Goal: Task Accomplishment & Management: Manage account settings

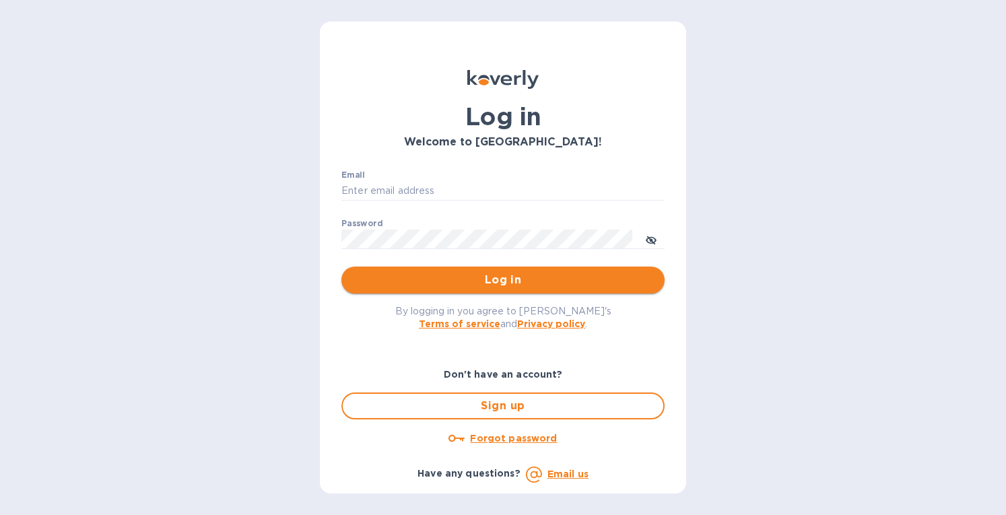
type input "[EMAIL_ADDRESS][DOMAIN_NAME]"
click at [481, 285] on span "Log in" at bounding box center [503, 280] width 302 height 16
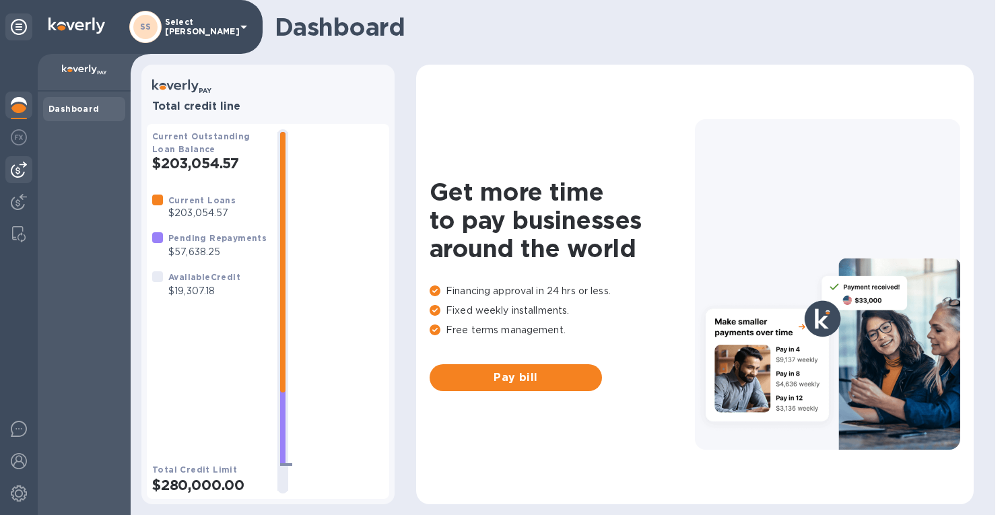
click at [21, 175] on img at bounding box center [19, 170] width 16 height 16
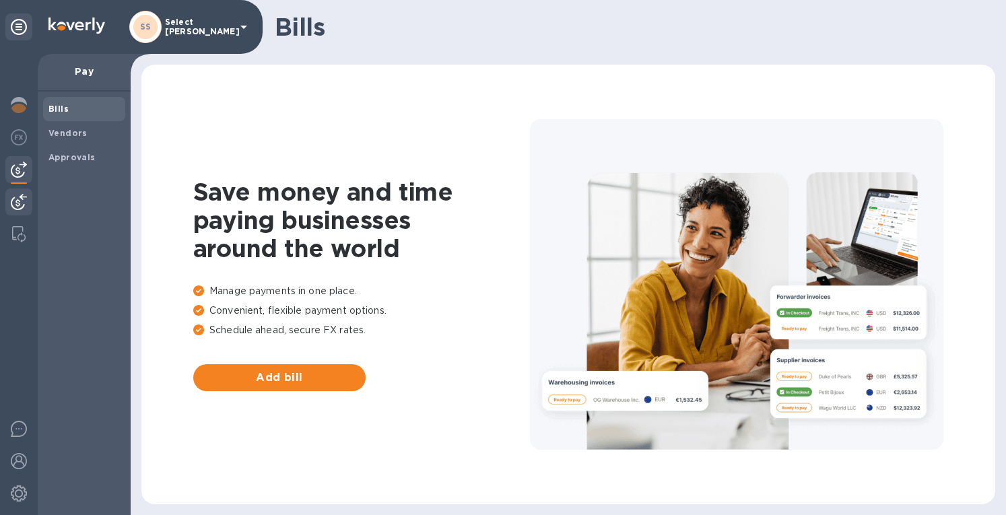
click at [22, 199] on img at bounding box center [19, 202] width 16 height 16
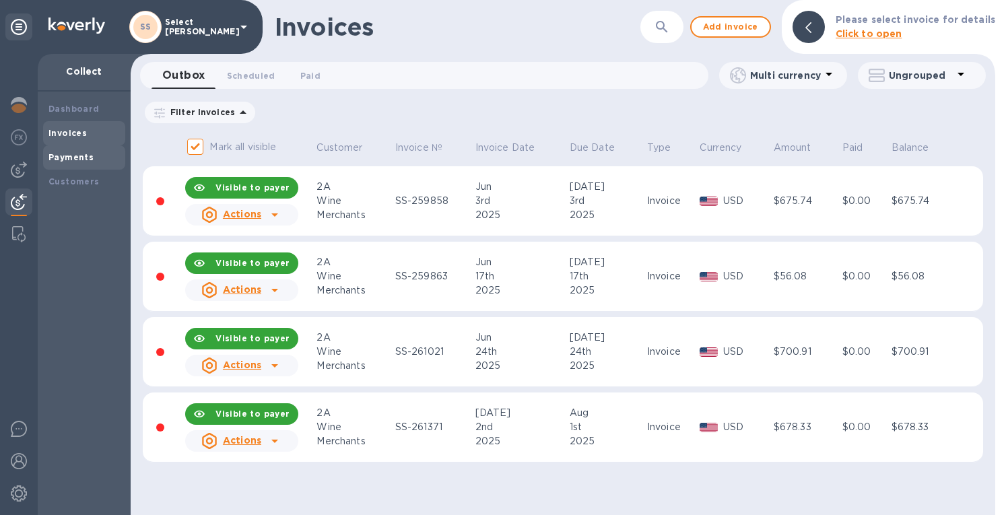
click at [60, 157] on b "Payments" at bounding box center [70, 157] width 45 height 10
